Goal: Task Accomplishment & Management: Manage account settings

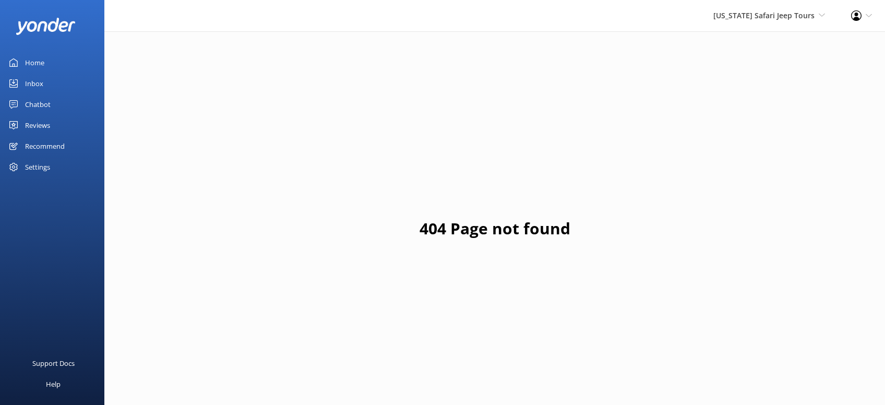
click at [35, 63] on div "Home" at bounding box center [34, 62] width 19 height 21
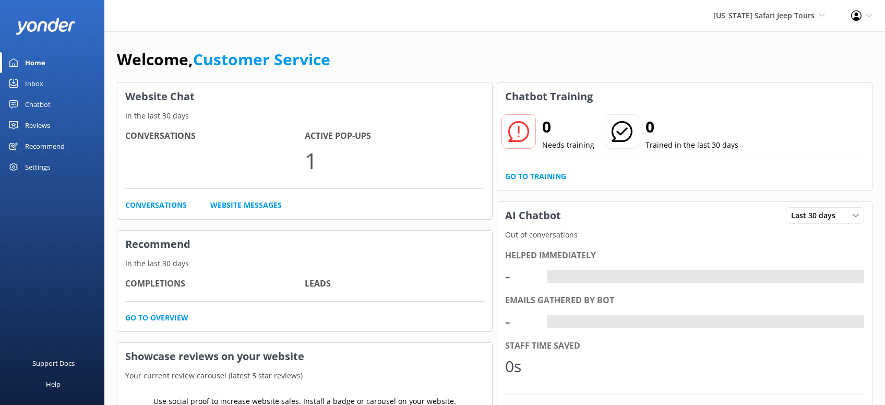
click at [45, 125] on div "Reviews" at bounding box center [37, 125] width 25 height 21
